Goal: Task Accomplishment & Management: Complete application form

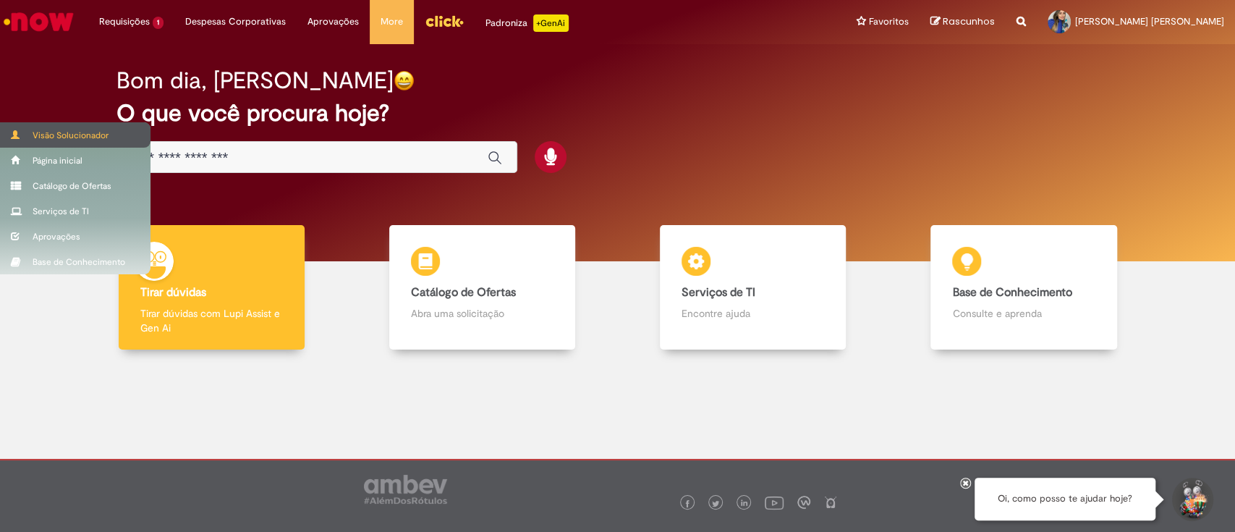
click at [20, 134] on span at bounding box center [16, 134] width 11 height 9
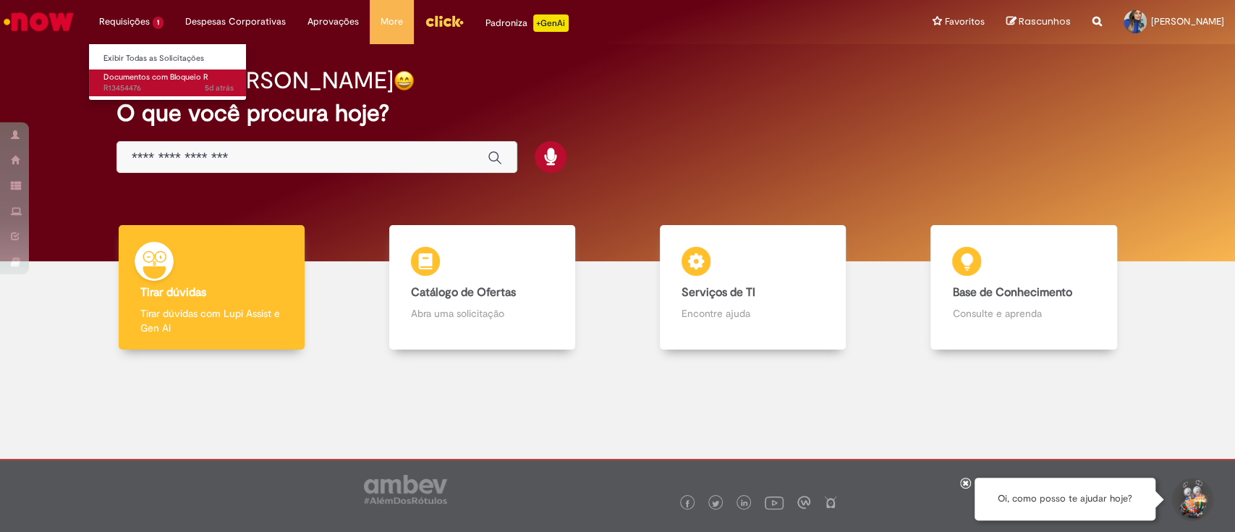
click at [143, 84] on span "5d atrás 5 dias atrás R13454476" at bounding box center [168, 88] width 130 height 12
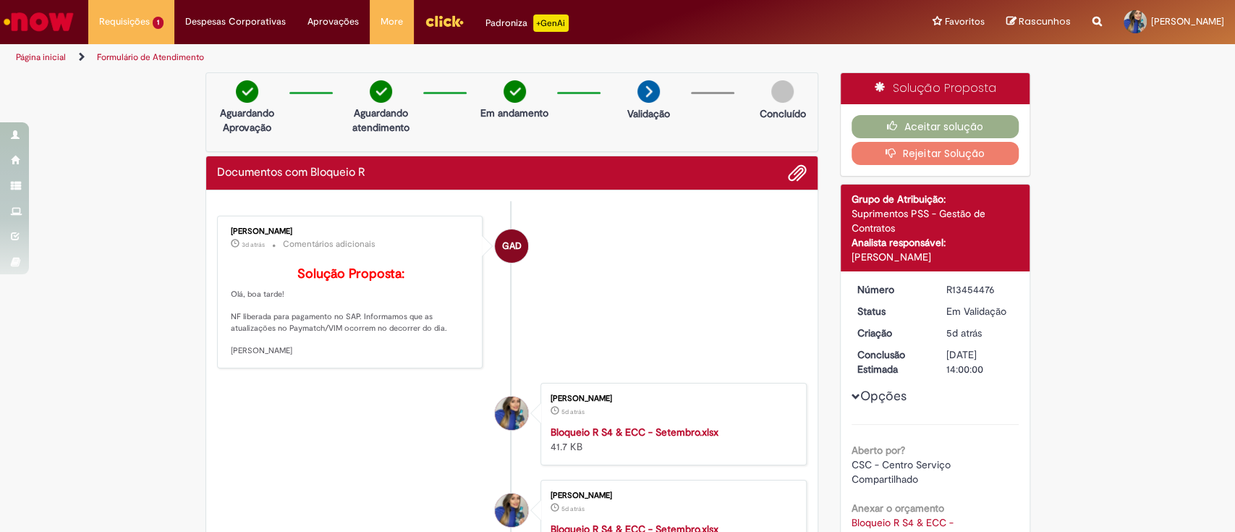
click at [239, 249] on p "3d atrás 3 dias atrás Comentários adicionais" at bounding box center [351, 244] width 241 height 17
click at [240, 320] on p "Solução Proposta: Olá, boa tarde! NF liberada para pagamento no SAP. Informamos…" at bounding box center [351, 312] width 241 height 90
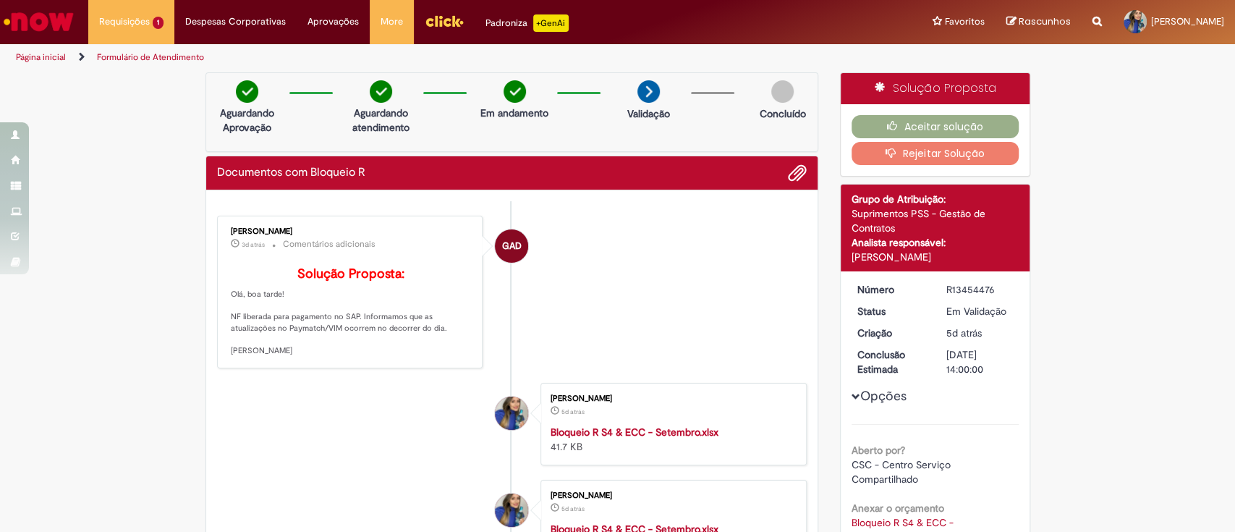
drag, startPoint x: 273, startPoint y: 390, endPoint x: 240, endPoint y: 219, distance: 173.9
click at [240, 220] on div "[PERSON_NAME] 3d atrás 3 dias atrás Comentários adicionais Solução Proposta: Ol…" at bounding box center [350, 292] width 258 height 144
click at [285, 350] on p "Solução Proposta: Olá, boa tarde! NF liberada para pagamento no SAP. Informamos…" at bounding box center [351, 312] width 241 height 90
drag, startPoint x: 265, startPoint y: 390, endPoint x: 224, endPoint y: 237, distance: 158.8
click at [224, 237] on div "[PERSON_NAME] 3d atrás 3 dias atrás Comentários adicionais Solução Proposta: Ol…" at bounding box center [350, 292] width 258 height 144
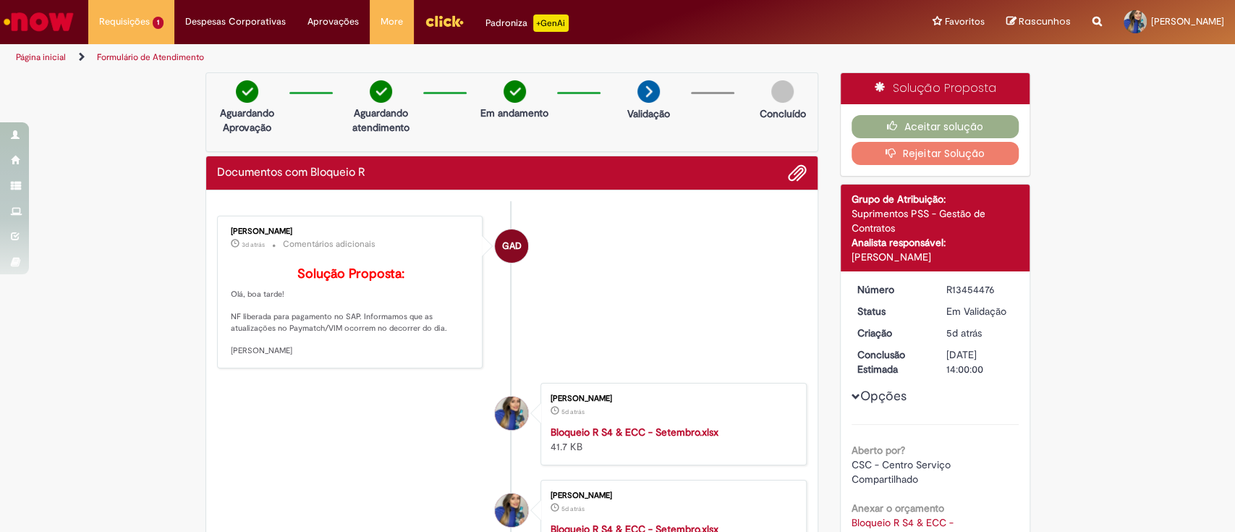
click at [305, 344] on p "Solução Proposta: Olá, boa tarde! NF liberada para pagamento no SAP. Informamos…" at bounding box center [351, 312] width 241 height 90
click at [985, 124] on button "Aceitar solução" at bounding box center [934, 126] width 167 height 23
